Goal: Find specific page/section: Find specific page/section

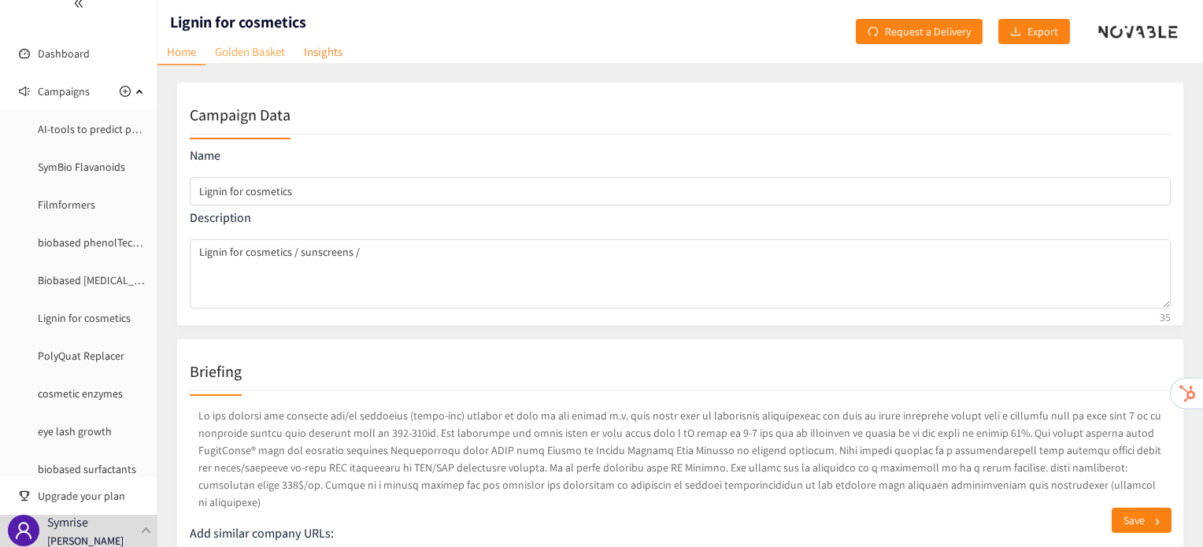
click at [277, 55] on link "Golden Basket" at bounding box center [250, 51] width 89 height 24
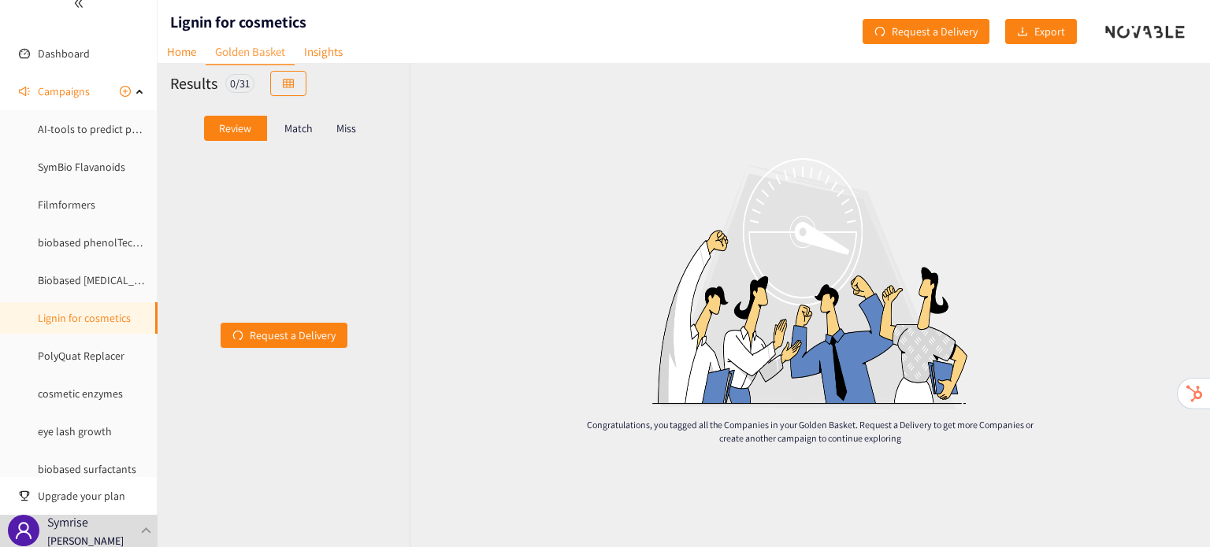
click at [290, 135] on div "Match" at bounding box center [298, 128] width 63 height 25
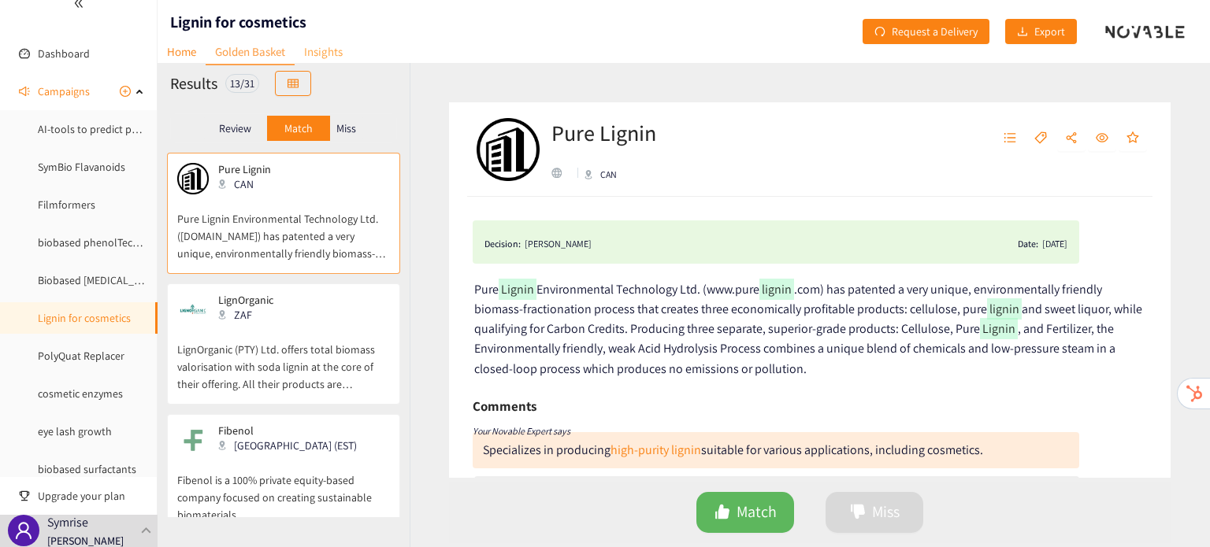
click at [334, 57] on link "Insights" at bounding box center [323, 51] width 57 height 24
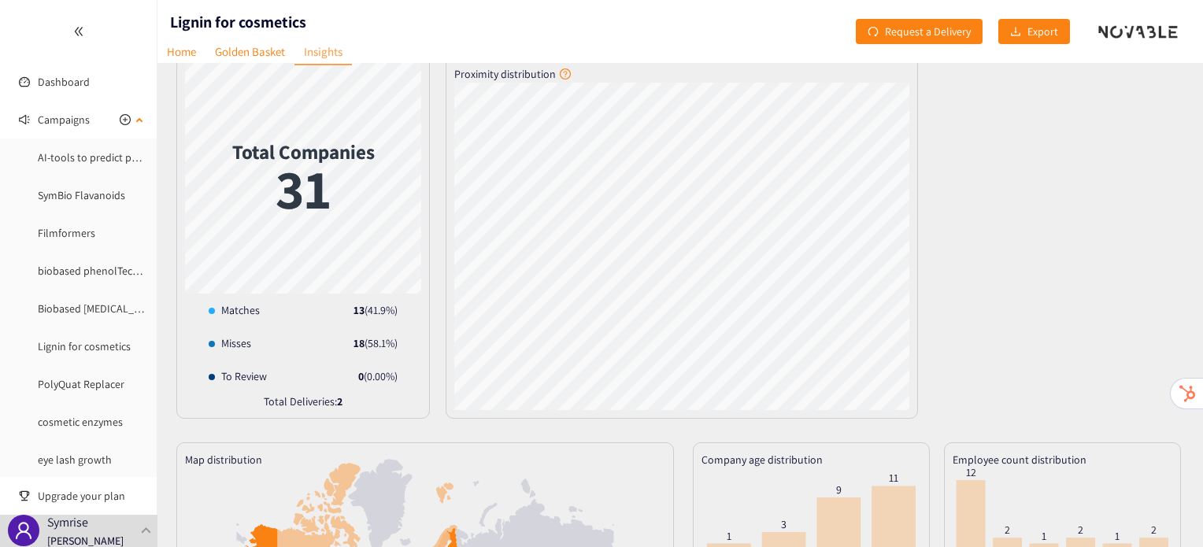
scroll to position [35, 0]
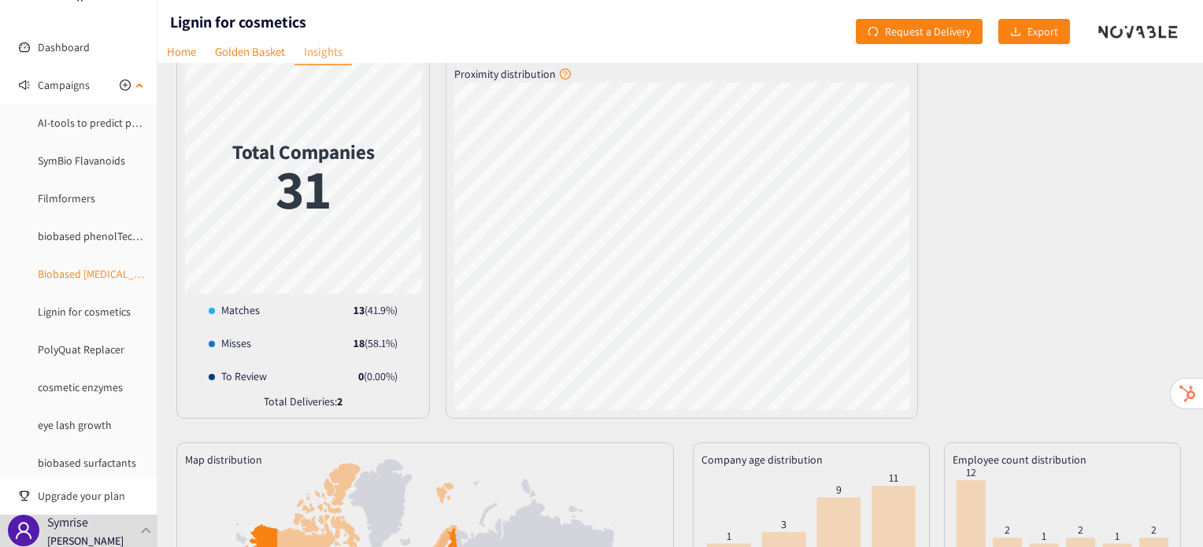
click at [82, 281] on link "Biobased [MEDICAL_DATA]" at bounding box center [99, 274] width 123 height 14
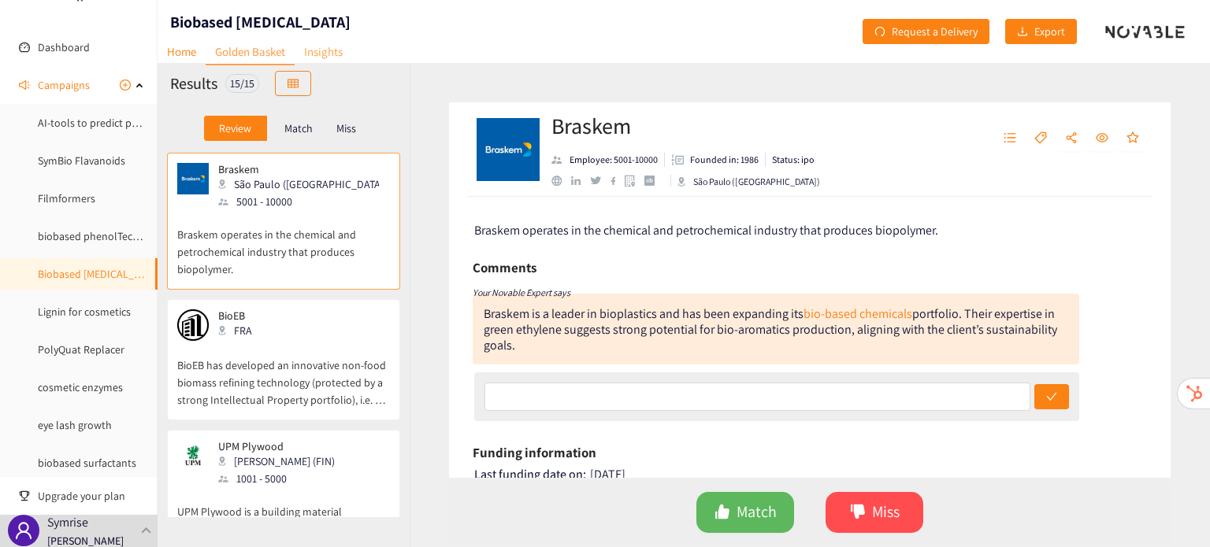
click at [310, 48] on link "Insights" at bounding box center [323, 51] width 57 height 24
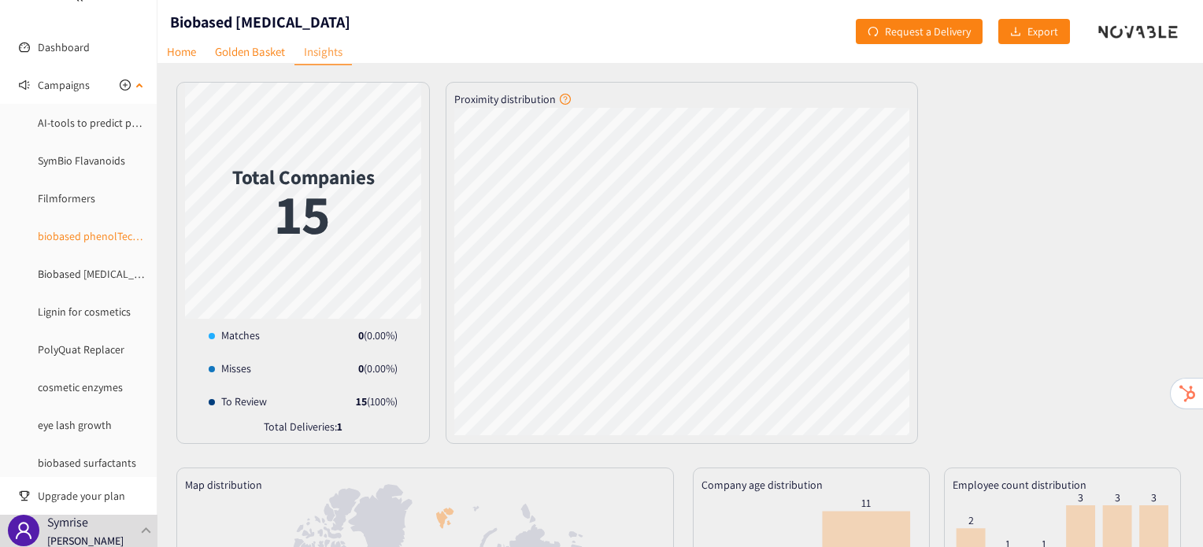
click at [77, 242] on link "biobased phenolTechnology" at bounding box center [104, 236] width 133 height 14
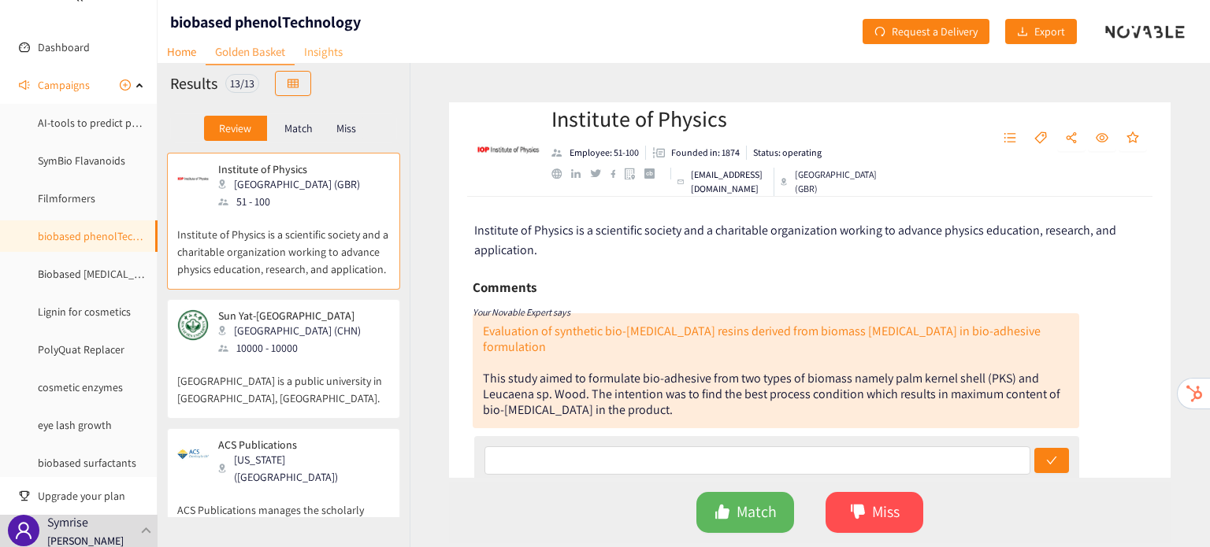
click at [330, 53] on link "Insights" at bounding box center [323, 51] width 57 height 24
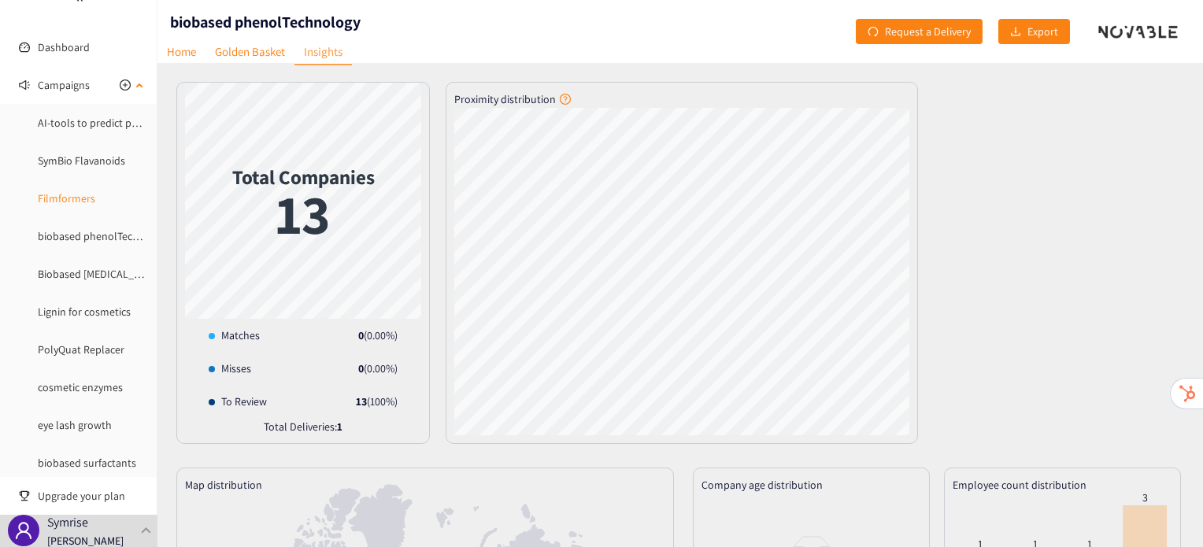
click at [70, 195] on link "Filmformers" at bounding box center [66, 198] width 57 height 14
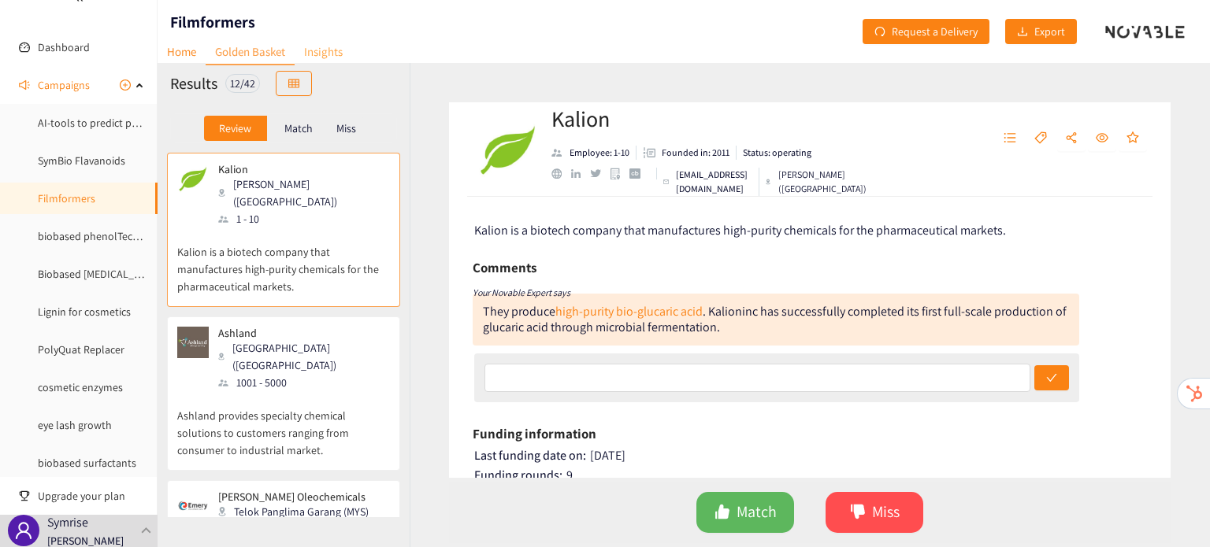
click at [337, 54] on link "Insights" at bounding box center [323, 51] width 57 height 24
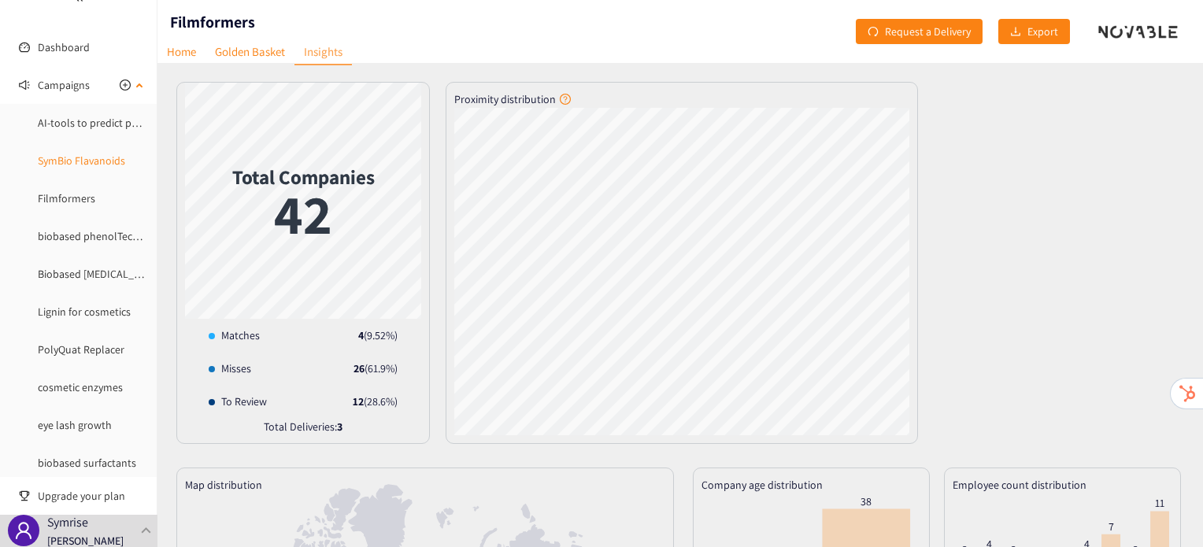
click at [91, 168] on link "SymBio Flavanoids" at bounding box center [81, 161] width 87 height 14
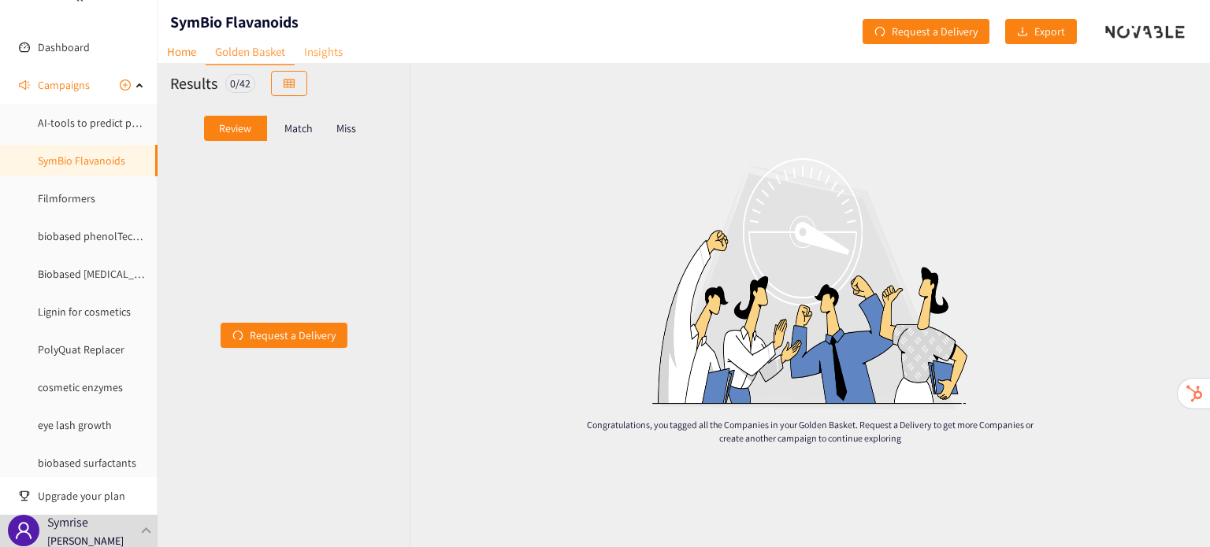
click at [339, 50] on link "Insights" at bounding box center [323, 51] width 57 height 24
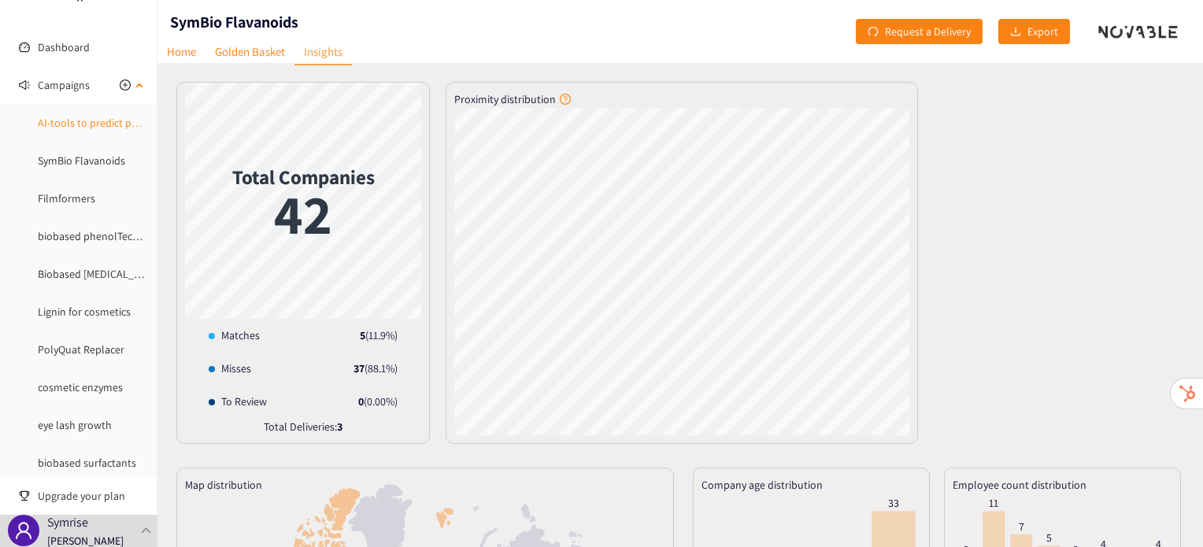
click at [77, 126] on link "AI-tools to predict peptides" at bounding box center [102, 123] width 128 height 14
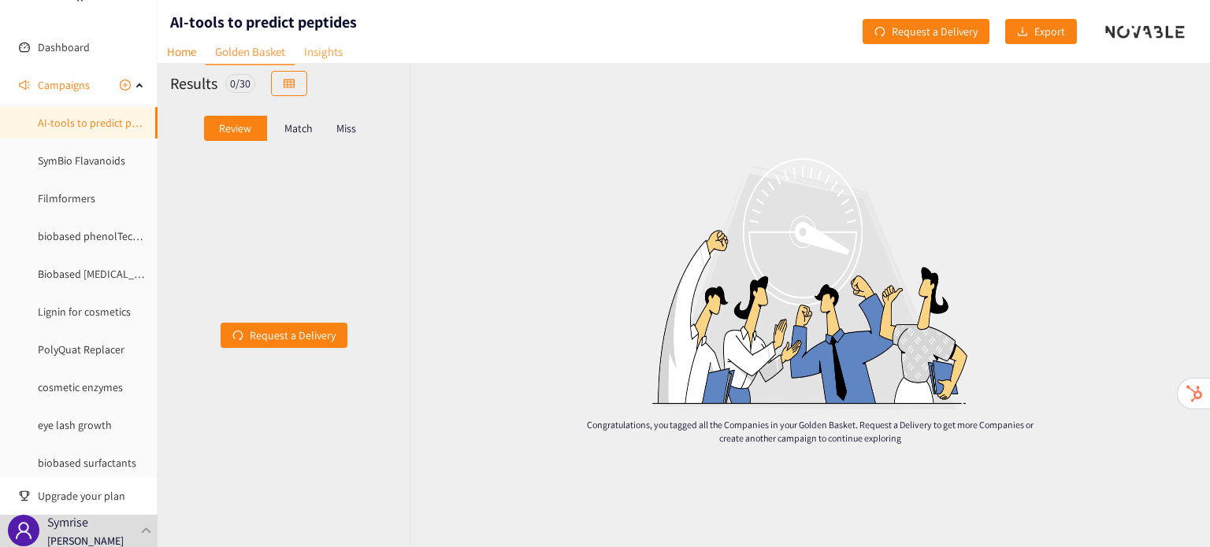
click at [328, 51] on link "Insights" at bounding box center [323, 51] width 57 height 24
